Goal: Check status: Check status

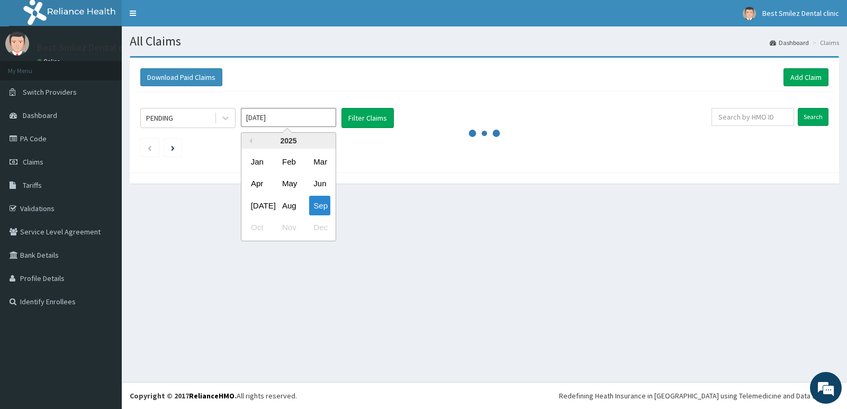
click at [261, 118] on input "Sep 2025" at bounding box center [288, 117] width 95 height 19
drag, startPoint x: 260, startPoint y: 118, endPoint x: 250, endPoint y: 116, distance: 10.2
click at [250, 116] on input "Sep 2025" at bounding box center [288, 117] width 95 height 19
click at [258, 111] on input "Sep 2025" at bounding box center [288, 117] width 95 height 19
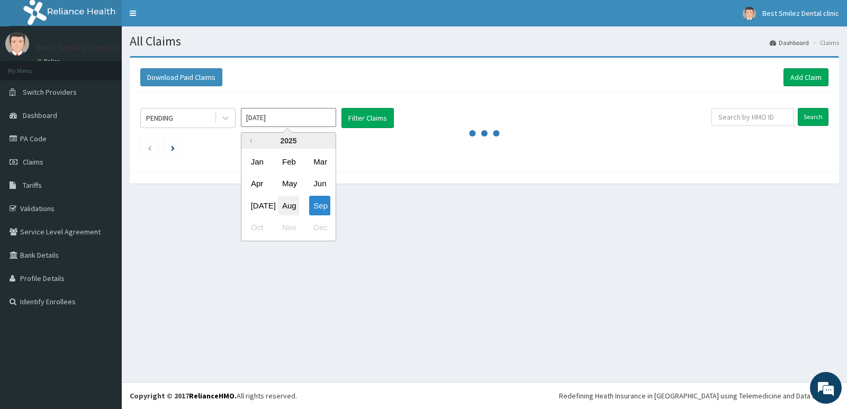
click at [292, 208] on div "Aug" at bounding box center [288, 206] width 21 height 20
type input "Aug 2025"
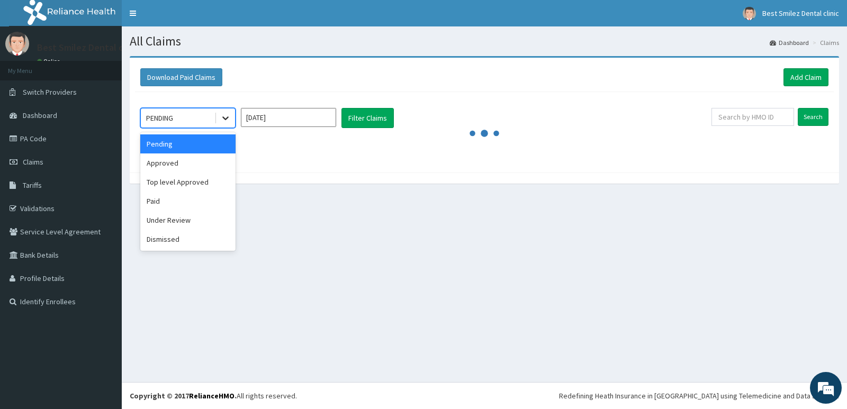
click at [224, 119] on icon at bounding box center [225, 119] width 6 height 4
click at [179, 208] on div "Paid" at bounding box center [187, 201] width 95 height 19
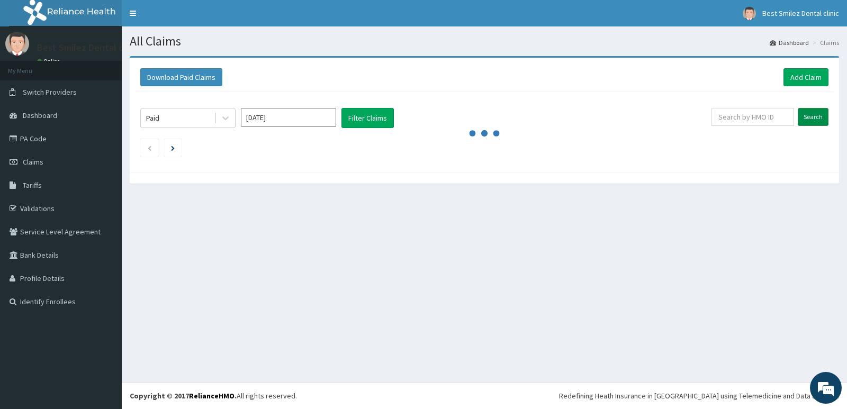
click at [816, 121] on input "Search" at bounding box center [813, 117] width 31 height 18
